Goal: Task Accomplishment & Management: Use online tool/utility

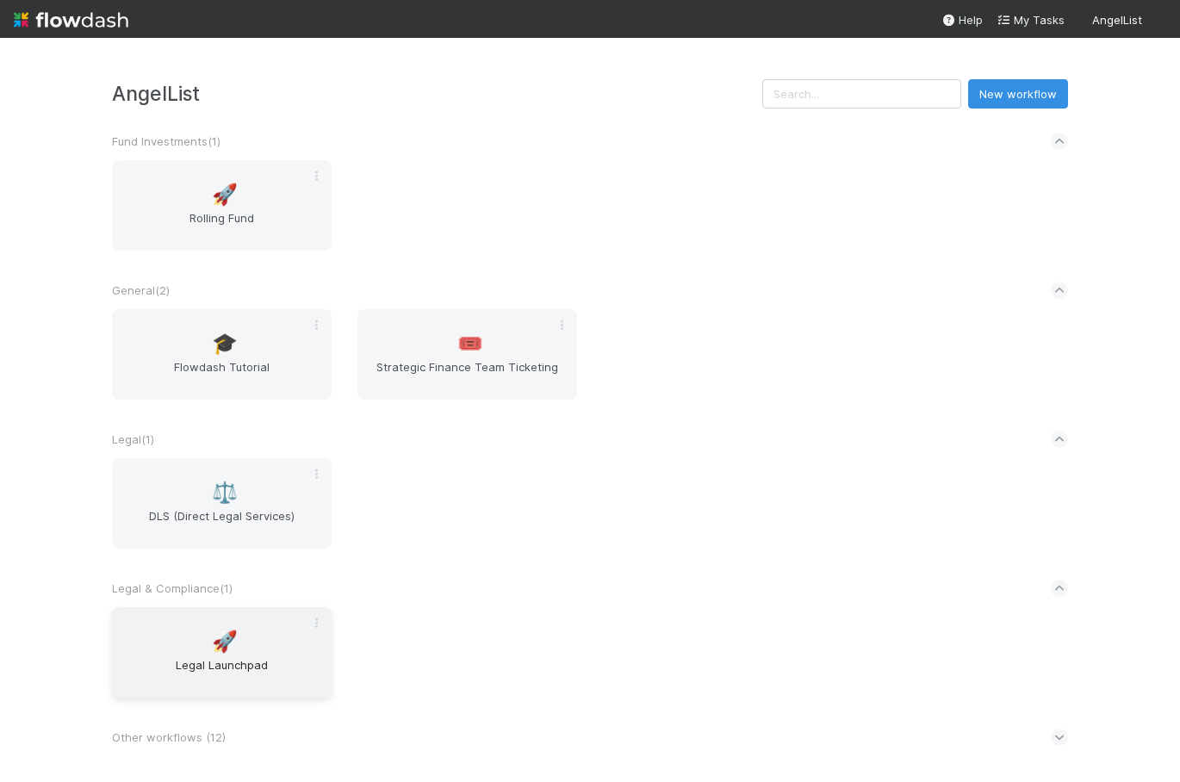
click at [220, 657] on span "Legal Launchpad" at bounding box center [222, 674] width 206 height 34
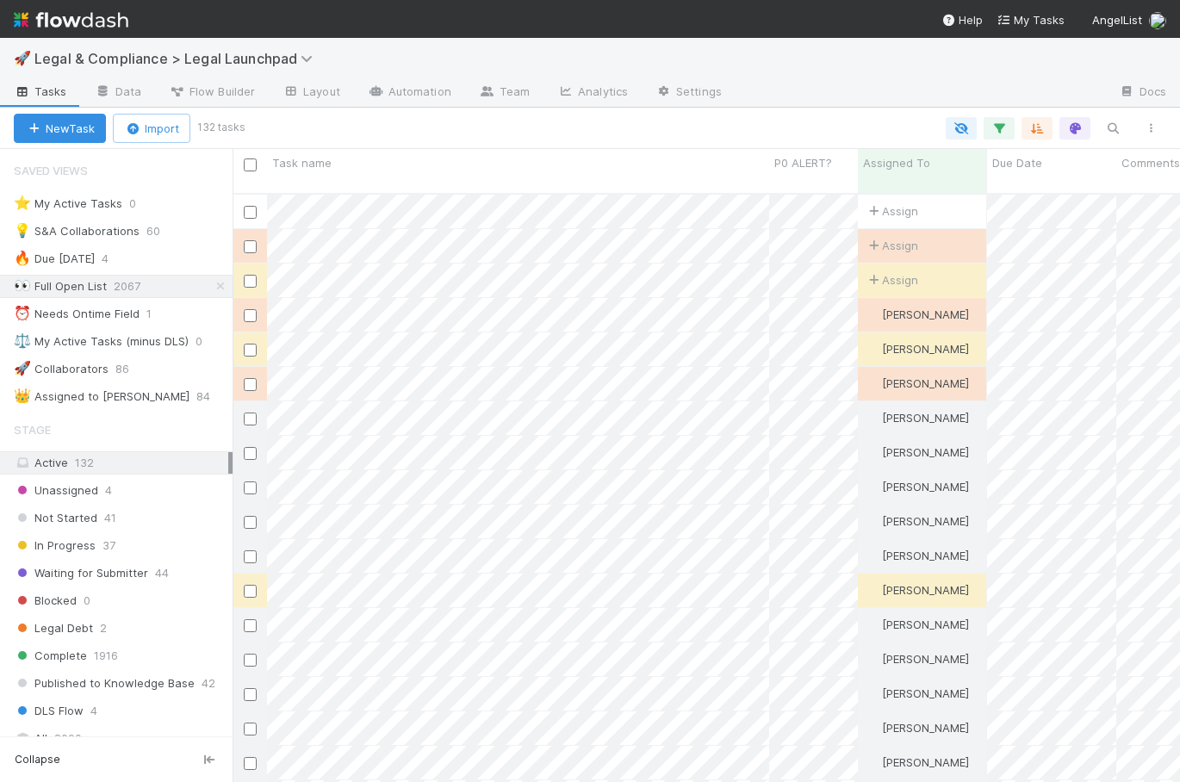
click at [641, 129] on div at bounding box center [706, 128] width 928 height 22
click at [567, 131] on div at bounding box center [706, 128] width 928 height 22
click at [806, 65] on div "🚀 Legal & Compliance > Legal Launchpad" at bounding box center [590, 58] width 1180 height 41
click at [784, 56] on div "🚀 Legal & Compliance > Legal Launchpad" at bounding box center [590, 58] width 1180 height 41
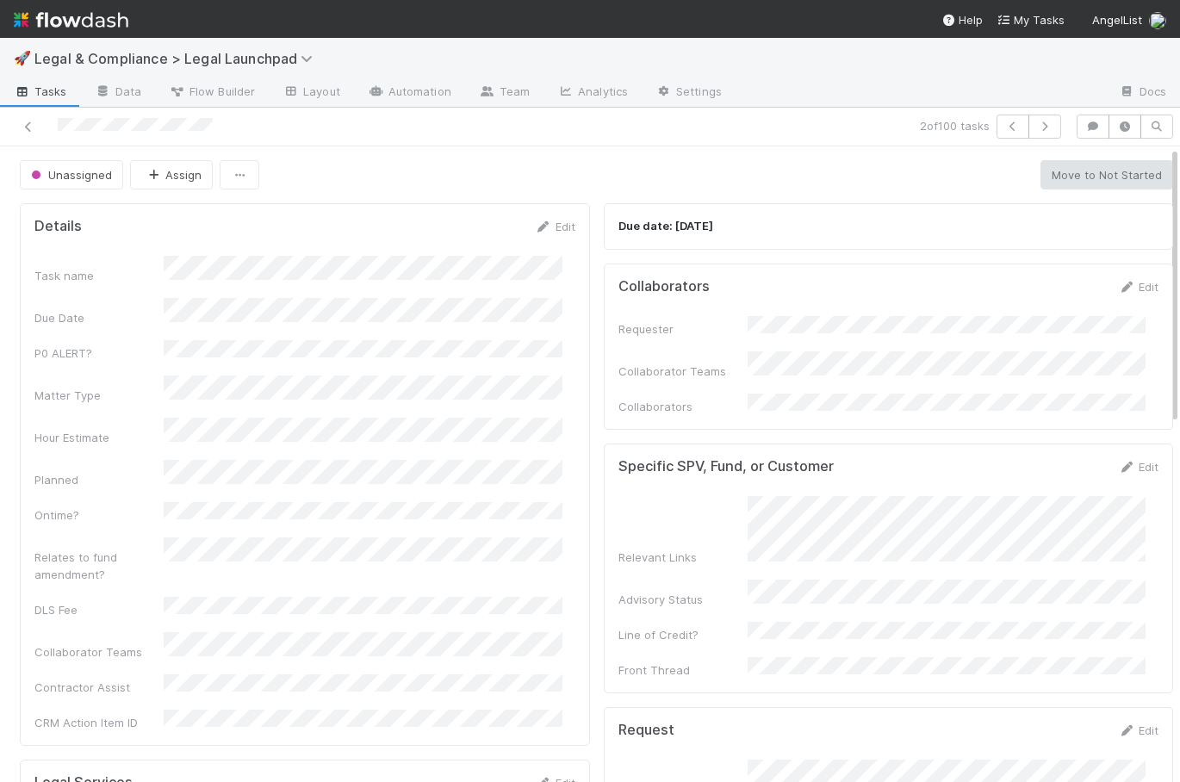
click at [60, 9] on img at bounding box center [71, 19] width 115 height 29
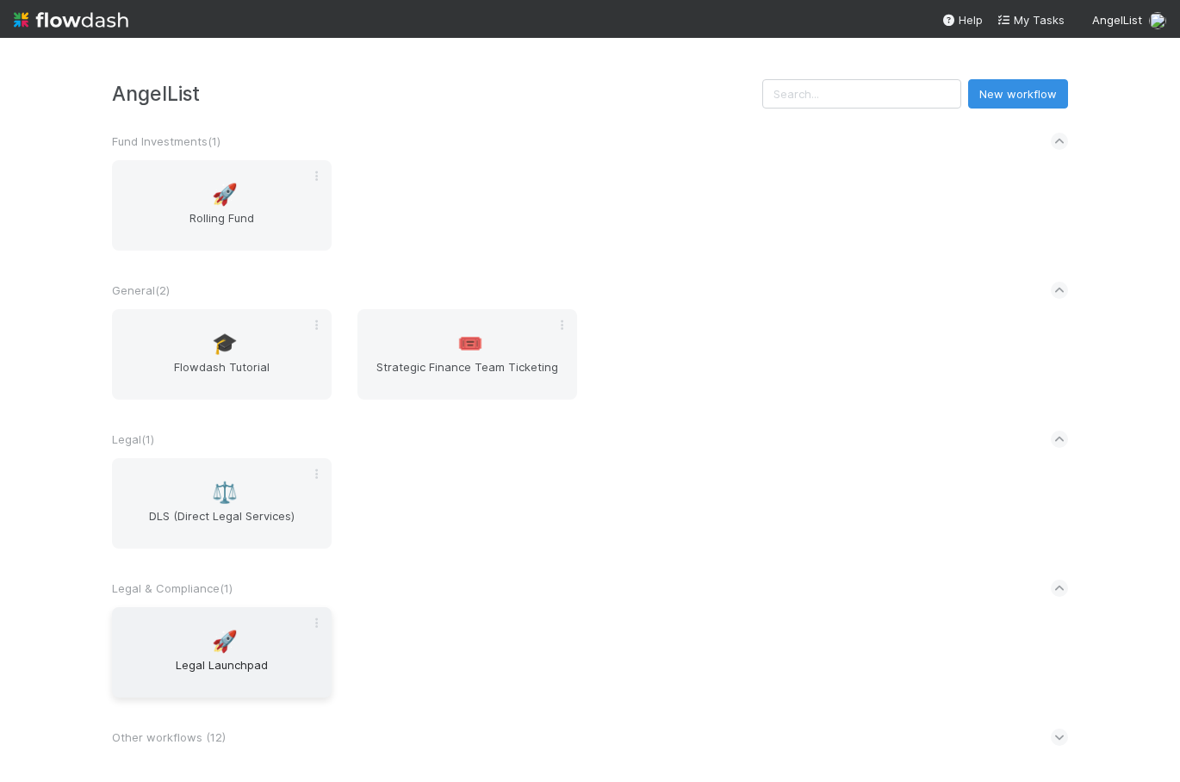
click at [256, 633] on div "🚀 Legal Launchpad" at bounding box center [222, 652] width 220 height 90
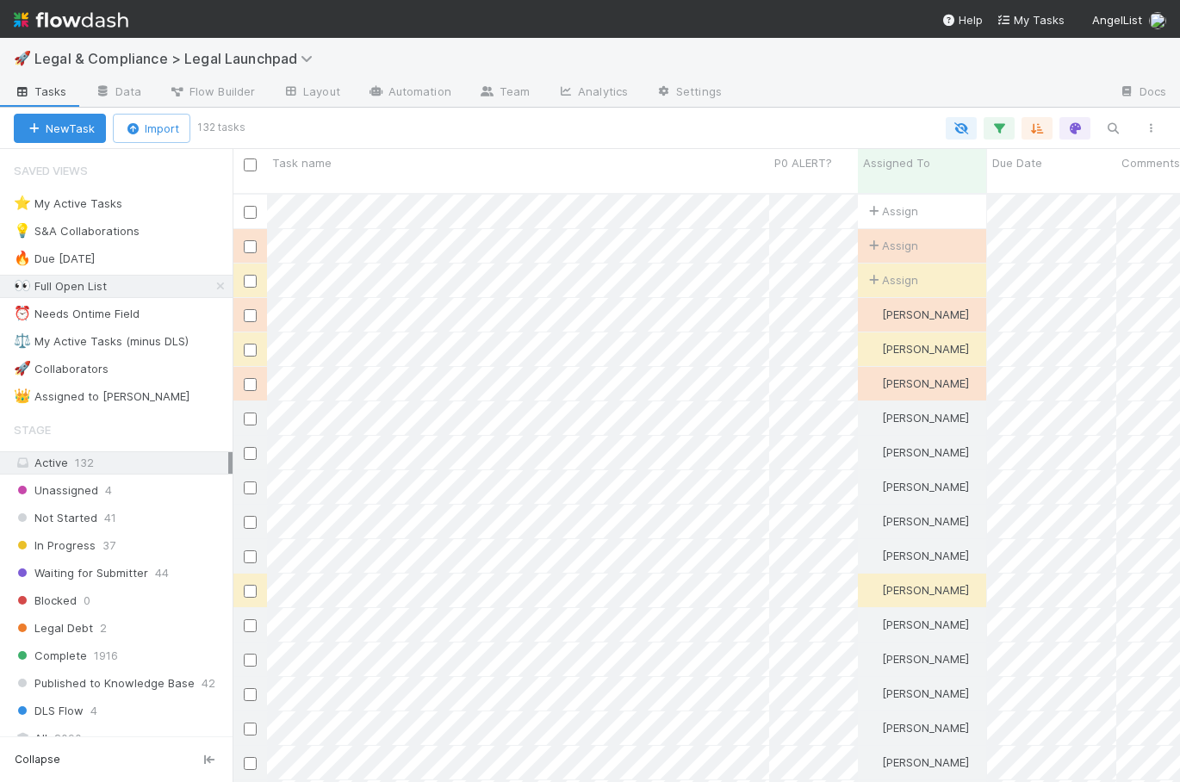
scroll to position [589, 935]
